Goal: Navigation & Orientation: Go to known website

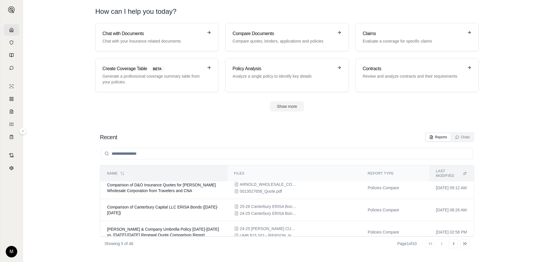
scroll to position [56, 0]
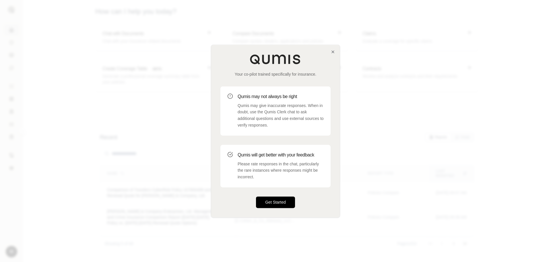
click at [273, 201] on button "Get Started" at bounding box center [275, 201] width 39 height 11
